Goal: Find specific page/section: Find specific page/section

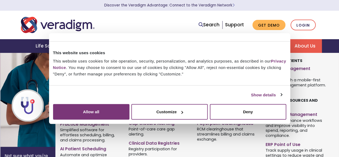
scroll to position [54, 0]
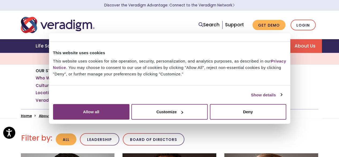
click at [108, 77] on link "Leadership" at bounding box center [119, 77] width 24 height 5
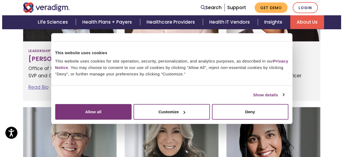
scroll to position [247, 0]
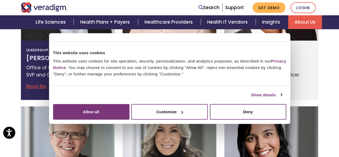
click at [63, 54] on h3 "[PERSON_NAME]" at bounding box center [67, 58] width 83 height 8
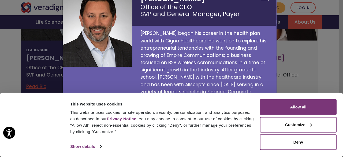
scroll to position [30, 0]
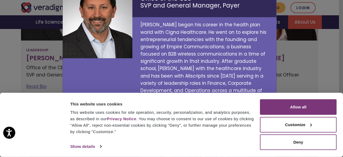
click at [24, 117] on div at bounding box center [35, 124] width 28 height 51
click at [46, 101] on div at bounding box center [35, 124] width 28 height 51
click at [44, 110] on div at bounding box center [35, 124] width 28 height 51
click at [292, 140] on button "Deny" at bounding box center [298, 142] width 77 height 16
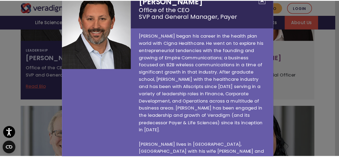
scroll to position [0, 0]
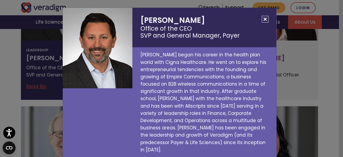
click at [262, 18] on button "Close" at bounding box center [265, 19] width 7 height 7
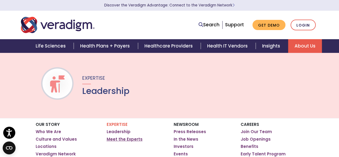
click at [115, 138] on link "Meet the Experts" at bounding box center [125, 138] width 36 height 5
